Goal: Register for event/course: Register for event/course

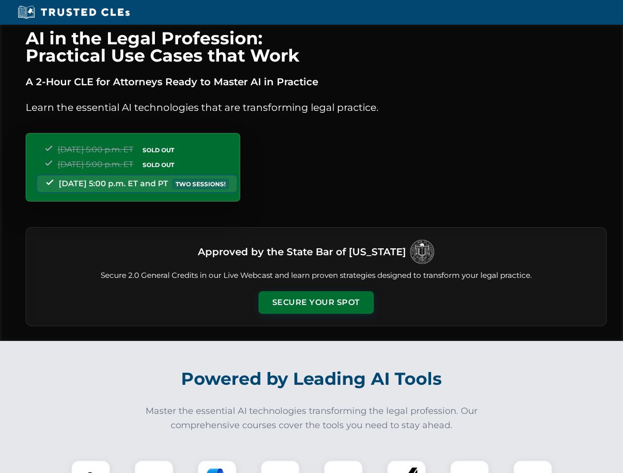
click at [315, 303] on button "Secure Your Spot" at bounding box center [315, 302] width 115 height 23
click at [91, 467] on img at bounding box center [90, 480] width 29 height 29
